Goal: Task Accomplishment & Management: Use online tool/utility

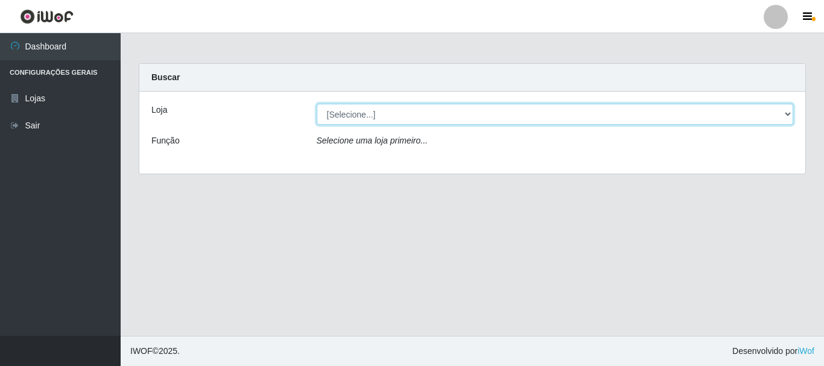
click at [784, 110] on select "[Selecione...] Nordestão - Alecrim" at bounding box center [555, 114] width 477 height 21
select select "453"
click at [317, 104] on select "[Selecione...] Nordestão - Alecrim" at bounding box center [555, 114] width 477 height 21
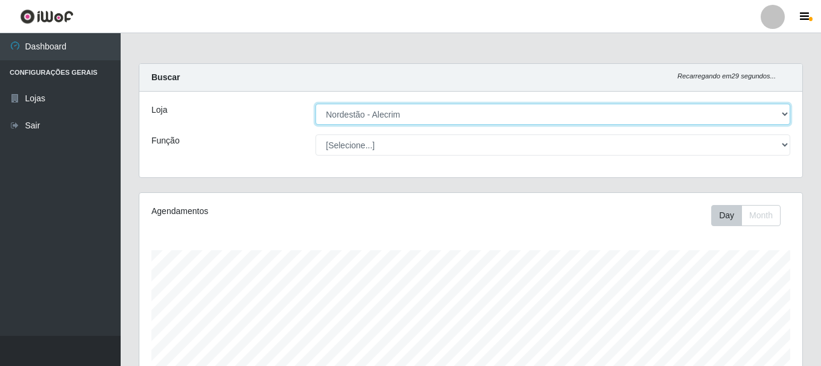
scroll to position [250, 663]
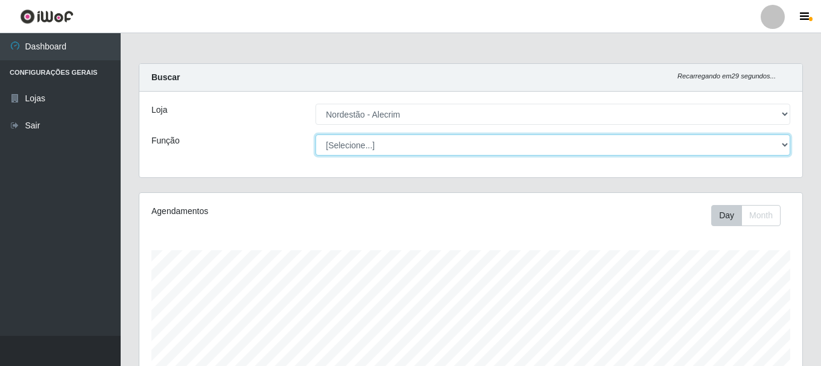
click at [771, 147] on select "[Selecione...] Balconista + Balconista de Padaria Balconista de Padaria ++ Emba…" at bounding box center [552, 145] width 475 height 21
select select "1"
click at [315, 135] on select "[Selecione...] Balconista + Balconista de Padaria Balconista de Padaria ++ Emba…" at bounding box center [552, 145] width 475 height 21
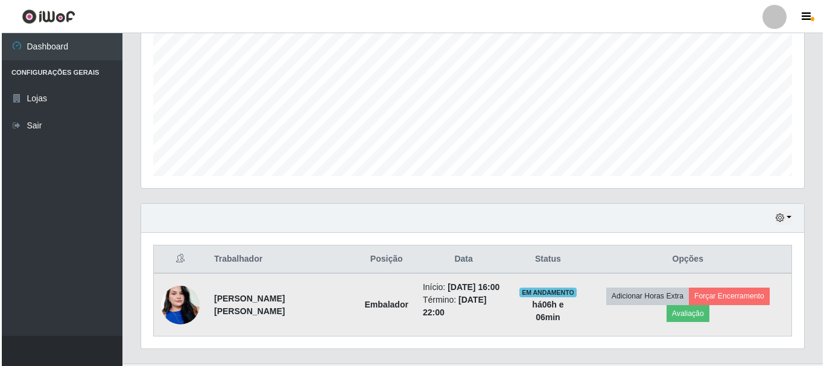
scroll to position [274, 0]
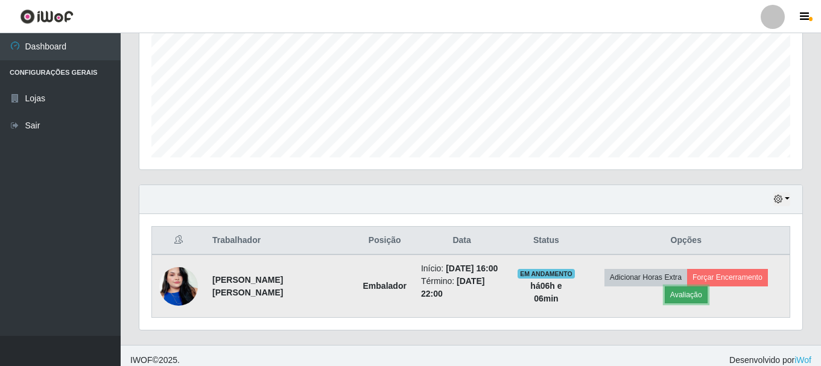
click at [707, 286] on button "Avaliação" at bounding box center [686, 294] width 43 height 17
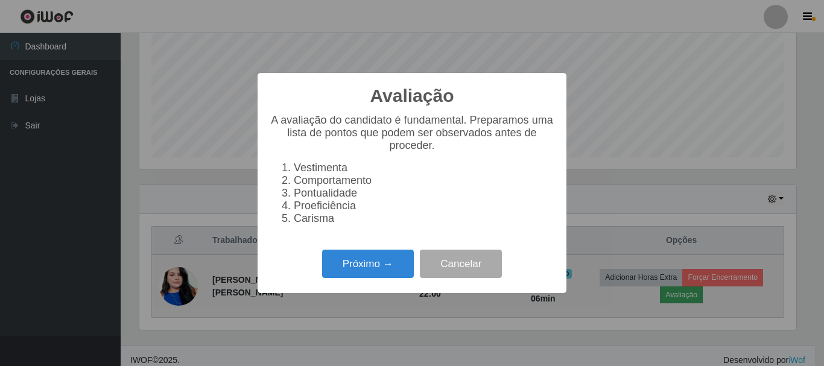
scroll to position [250, 657]
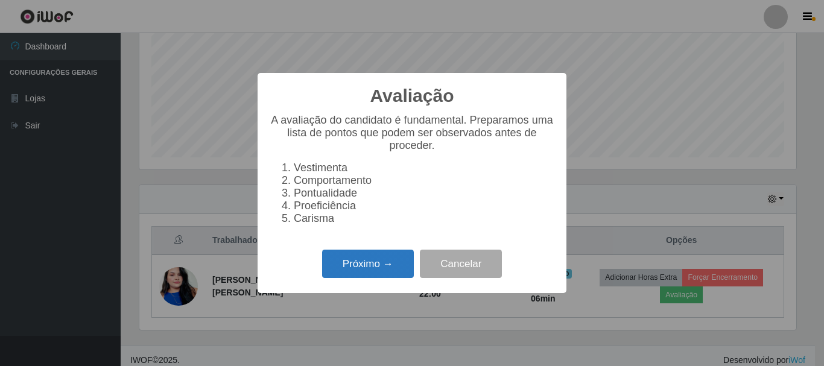
click at [400, 272] on button "Próximo →" at bounding box center [368, 264] width 92 height 28
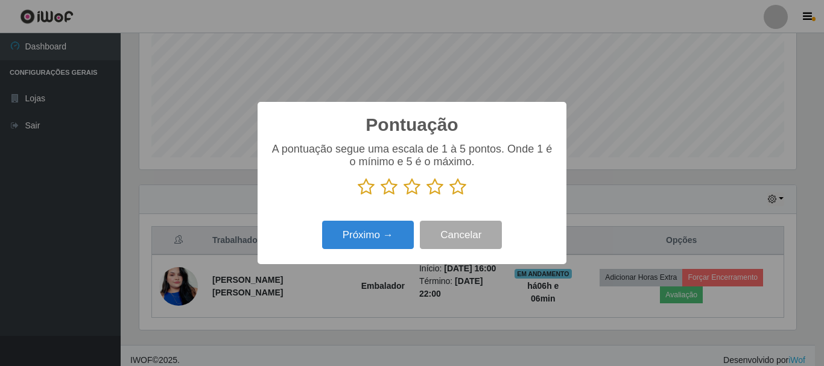
click at [457, 187] on icon at bounding box center [457, 187] width 17 height 18
click at [449, 196] on input "radio" at bounding box center [449, 196] width 0 height 0
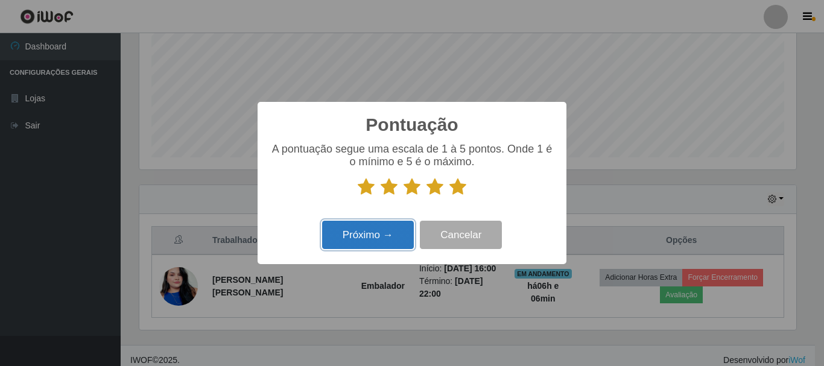
click at [358, 241] on button "Próximo →" at bounding box center [368, 235] width 92 height 28
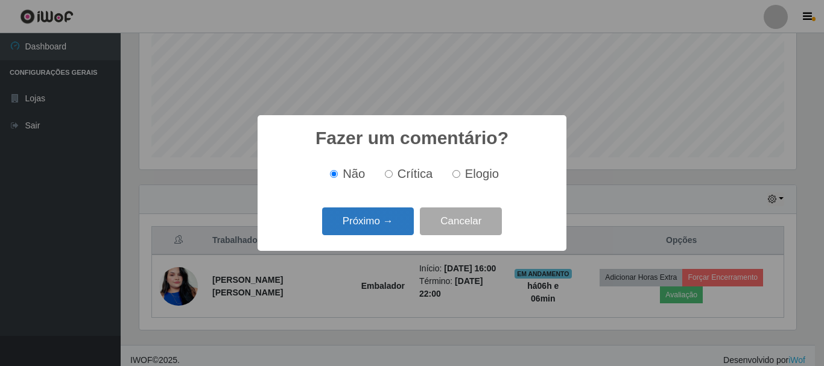
click at [378, 220] on button "Próximo →" at bounding box center [368, 221] width 92 height 28
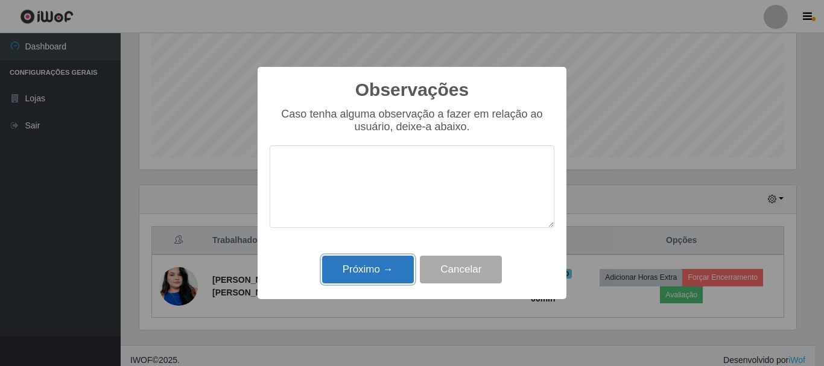
click at [411, 264] on button "Próximo →" at bounding box center [368, 270] width 92 height 28
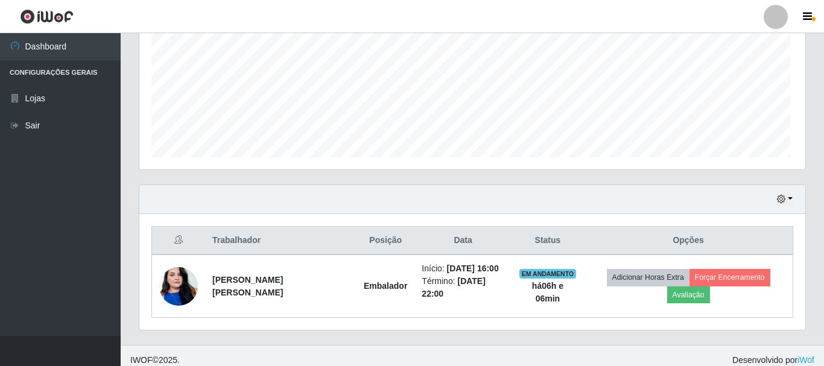
scroll to position [250, 663]
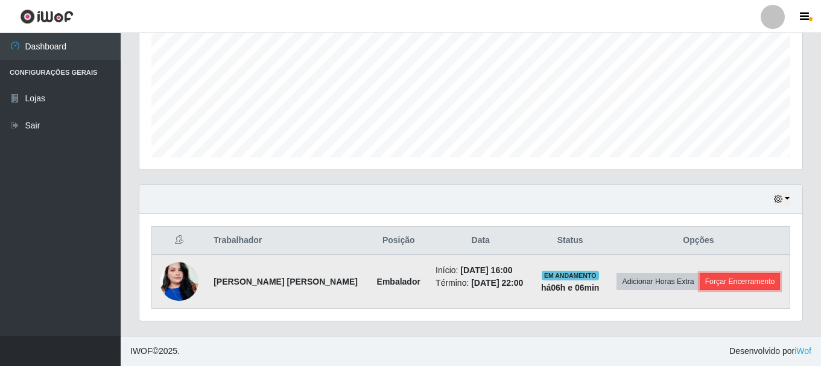
click at [741, 280] on button "Forçar Encerramento" at bounding box center [740, 281] width 81 height 17
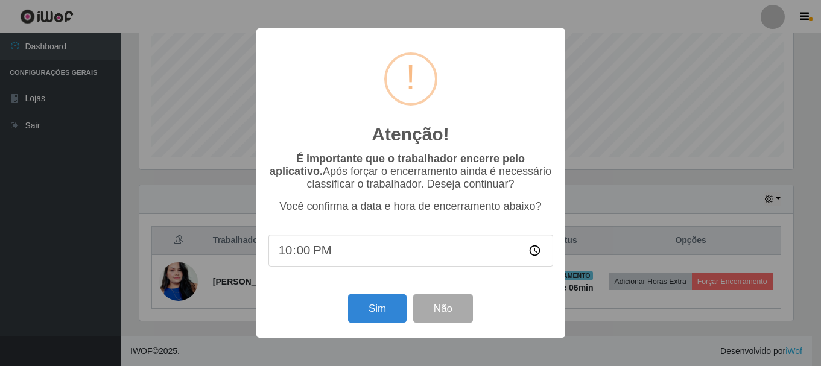
scroll to position [250, 657]
click at [365, 312] on button "Sim" at bounding box center [378, 308] width 59 height 28
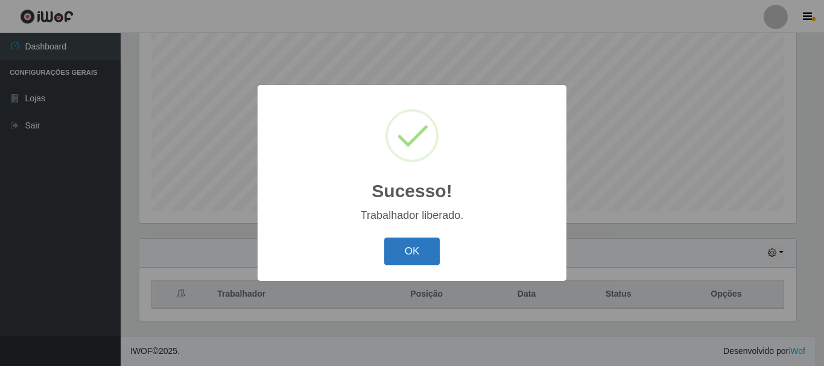
click at [410, 255] on button "OK" at bounding box center [412, 252] width 56 height 28
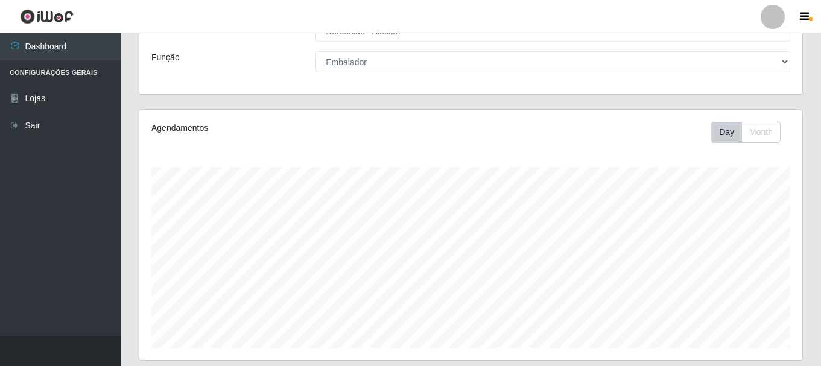
scroll to position [0, 0]
